Goal: Book appointment/travel/reservation

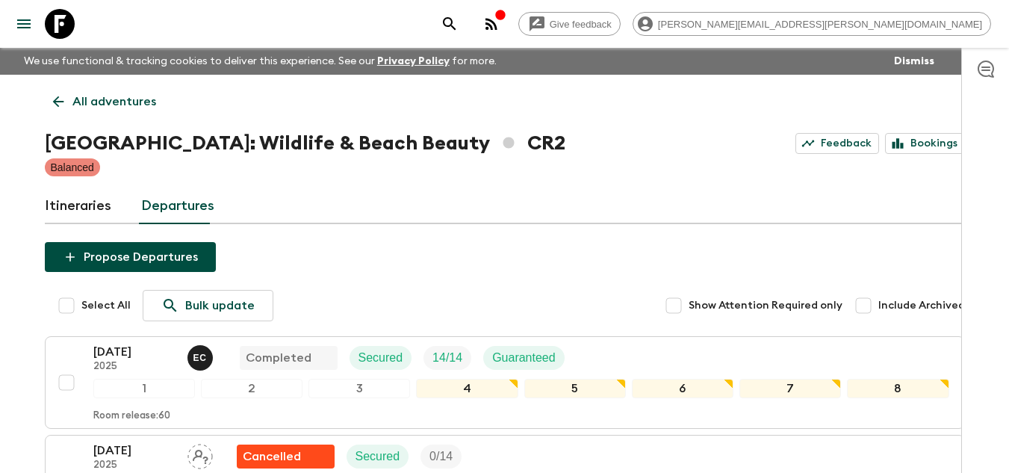
click at [68, 23] on icon at bounding box center [60, 24] width 30 height 30
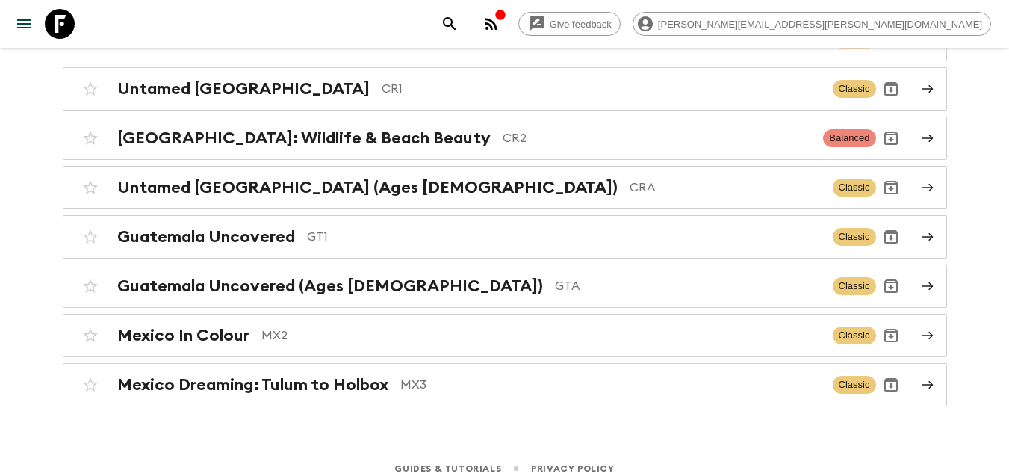
scroll to position [267, 0]
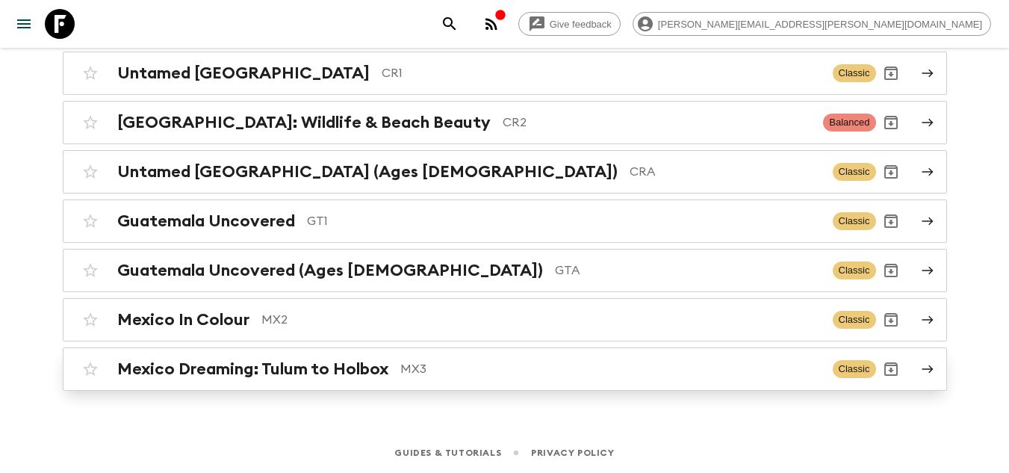
click at [341, 373] on h2 "Mexico Dreaming: Tulum to Holbox" at bounding box center [252, 368] width 271 height 19
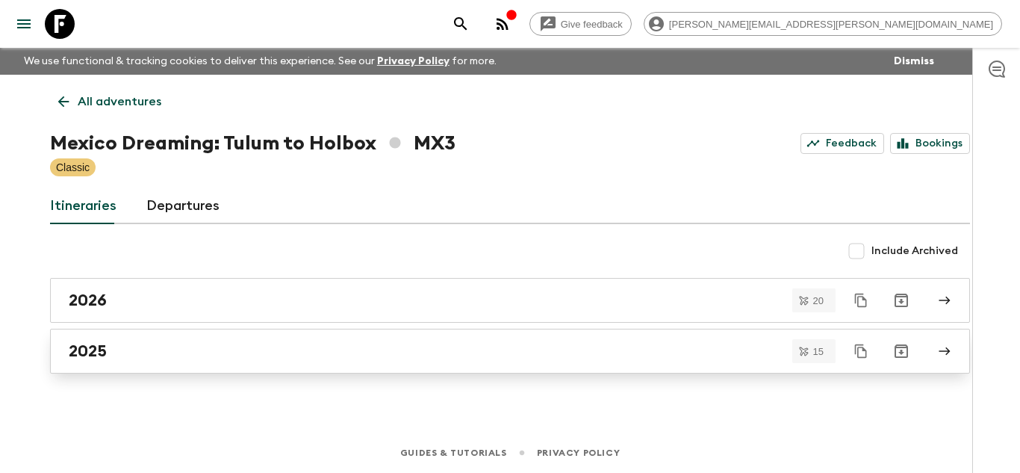
click at [568, 353] on div "2025" at bounding box center [496, 350] width 855 height 19
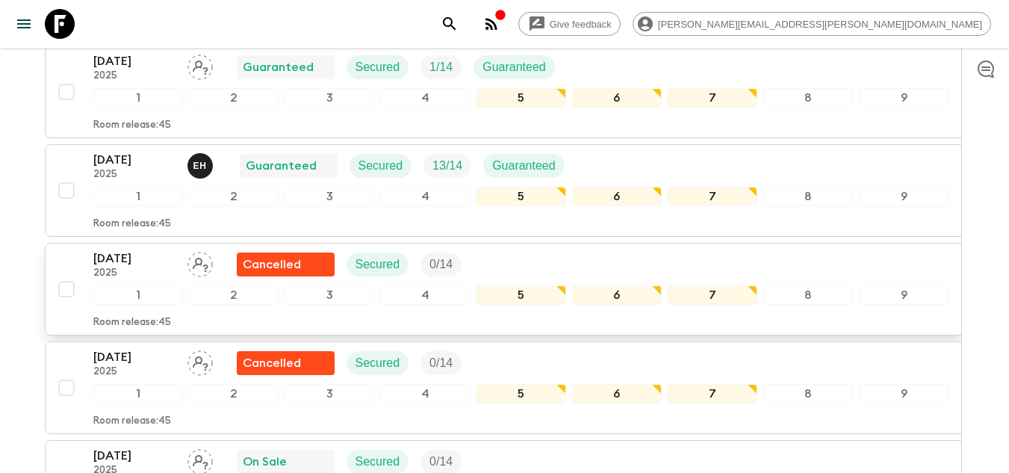
scroll to position [633, 0]
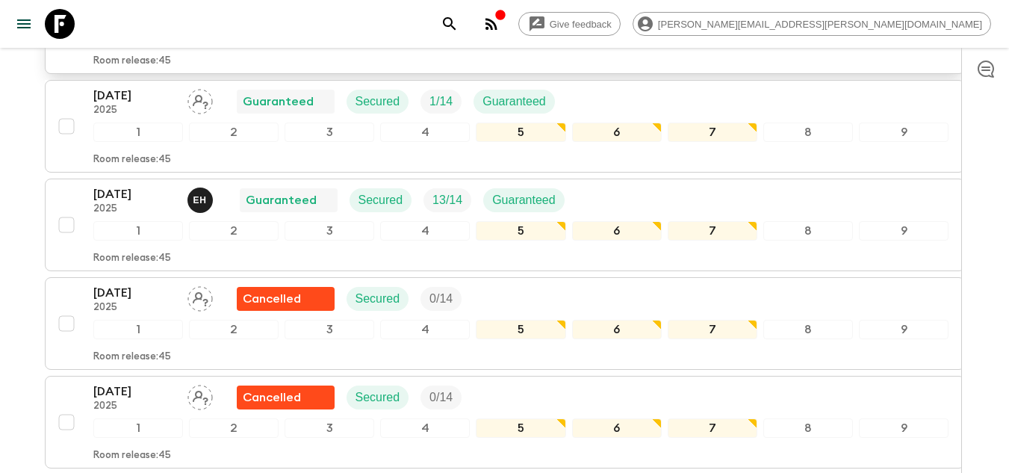
click at [69, 53] on div "[DATE] 2025 Cancelled Secured 0 / 14 1 2 3 4 5 6 7 8 9 Room release: 45" at bounding box center [501, 27] width 898 height 79
